Goal: Task Accomplishment & Management: Use online tool/utility

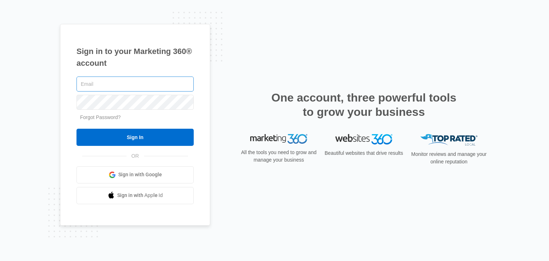
click at [114, 85] on input "text" at bounding box center [135, 84] width 117 height 15
type input "[EMAIL_ADDRESS][DOMAIN_NAME]"
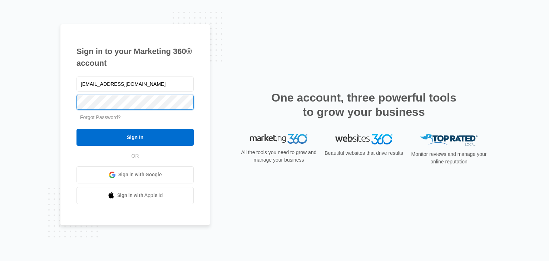
click at [77, 129] on input "Sign In" at bounding box center [135, 137] width 117 height 17
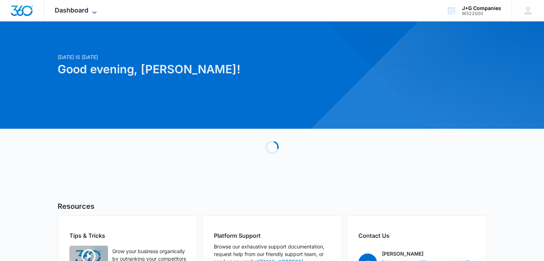
click at [94, 11] on icon at bounding box center [94, 12] width 9 height 9
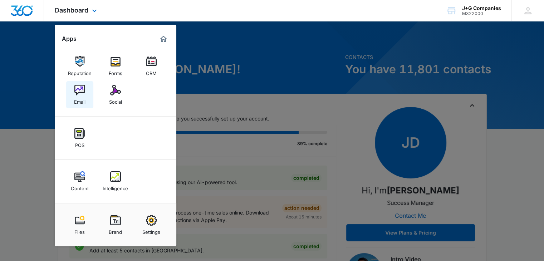
click at [82, 92] on img at bounding box center [79, 90] width 11 height 11
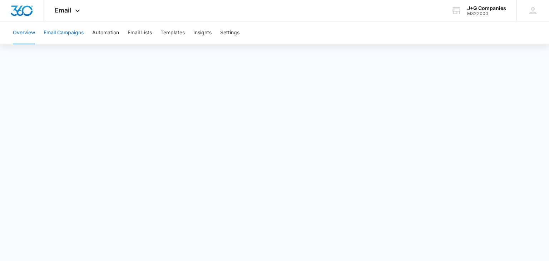
click at [61, 31] on button "Email Campaigns" at bounding box center [64, 32] width 40 height 23
click at [62, 34] on button "Email Campaigns" at bounding box center [64, 32] width 40 height 23
click at [54, 34] on button "Email Campaigns" at bounding box center [64, 32] width 40 height 23
click at [70, 36] on button "Email Campaigns" at bounding box center [64, 32] width 40 height 23
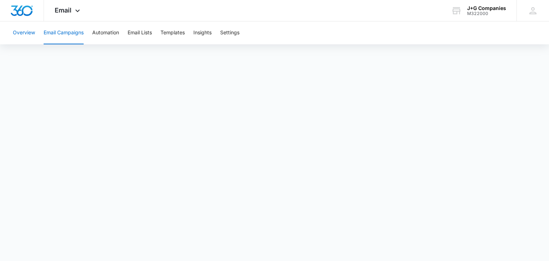
click at [30, 33] on button "Overview" at bounding box center [24, 32] width 22 height 23
click at [69, 35] on button "Email Campaigns" at bounding box center [64, 32] width 40 height 23
click at [33, 33] on button "Overview" at bounding box center [24, 32] width 22 height 23
click at [21, 29] on button "Overview" at bounding box center [24, 32] width 22 height 23
click at [55, 35] on button "Email Campaigns" at bounding box center [64, 32] width 40 height 23
